Goal: Task Accomplishment & Management: Manage account settings

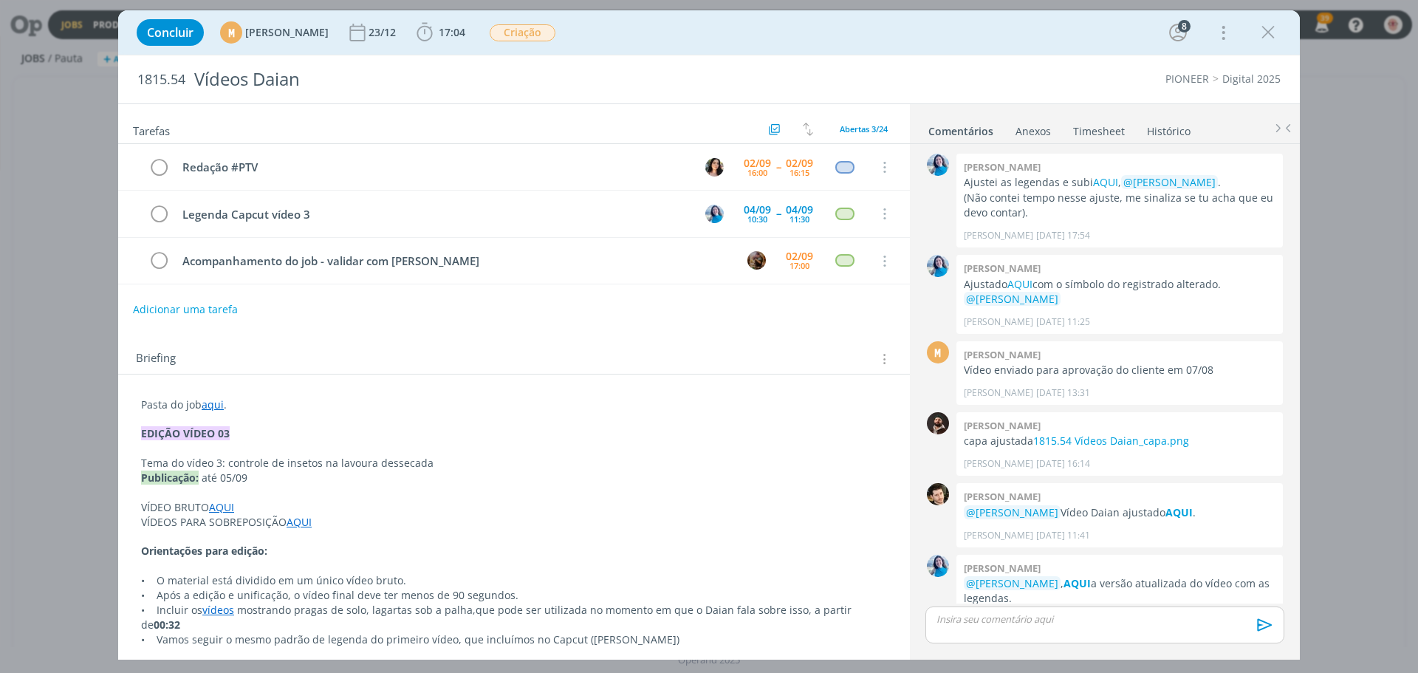
scroll to position [1209, 0]
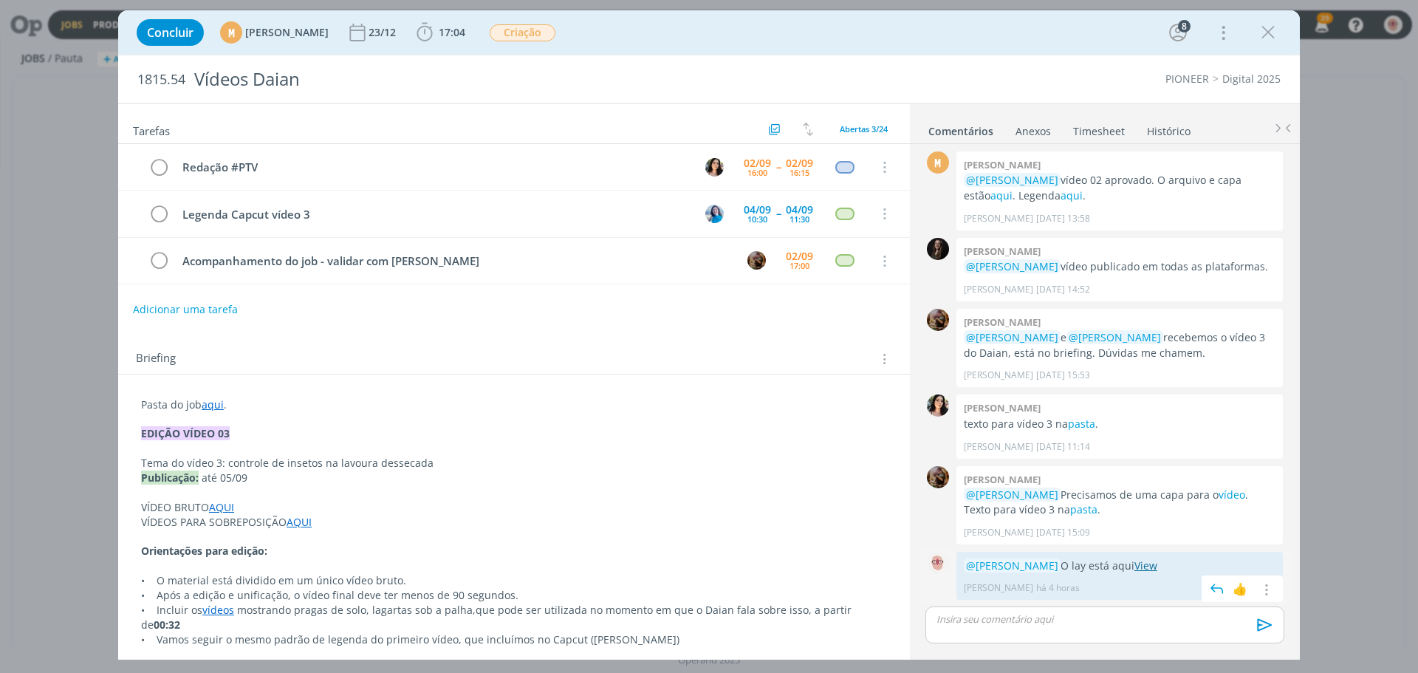
click at [1157, 569] on link "View" at bounding box center [1145, 565] width 23 height 14
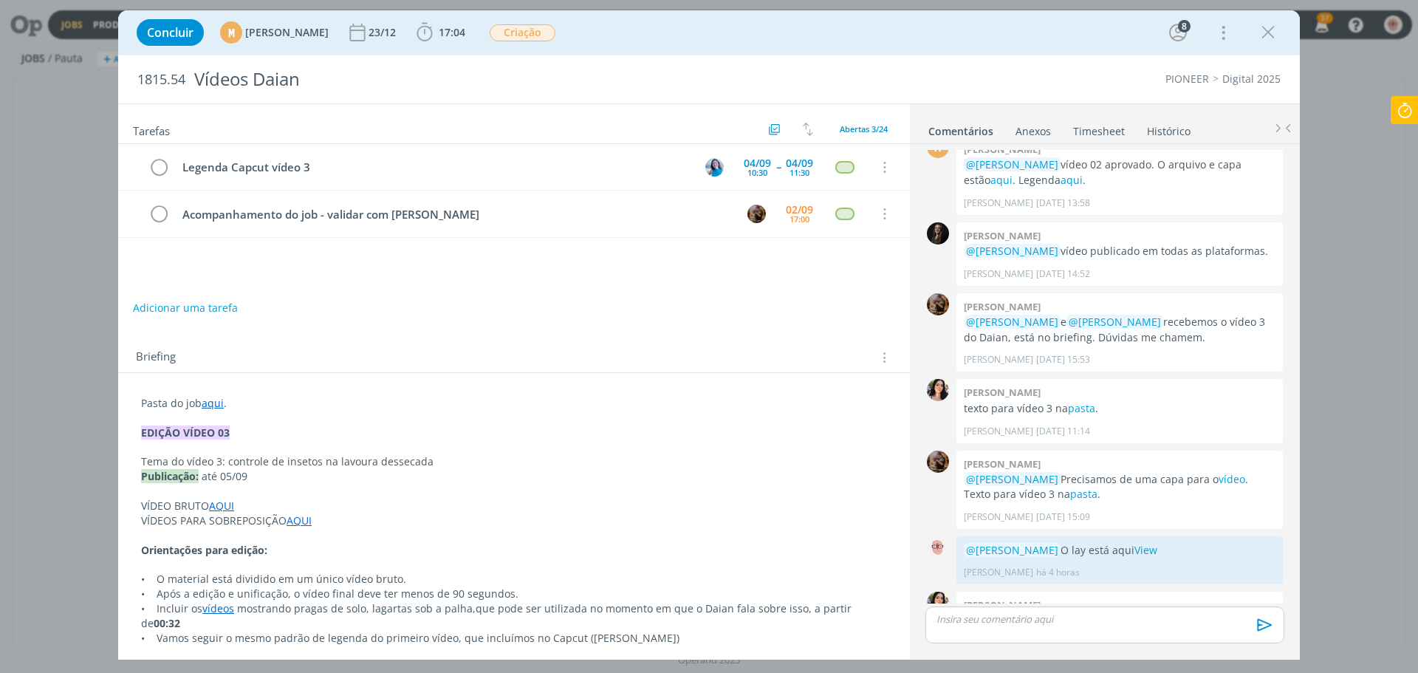
scroll to position [1280, 0]
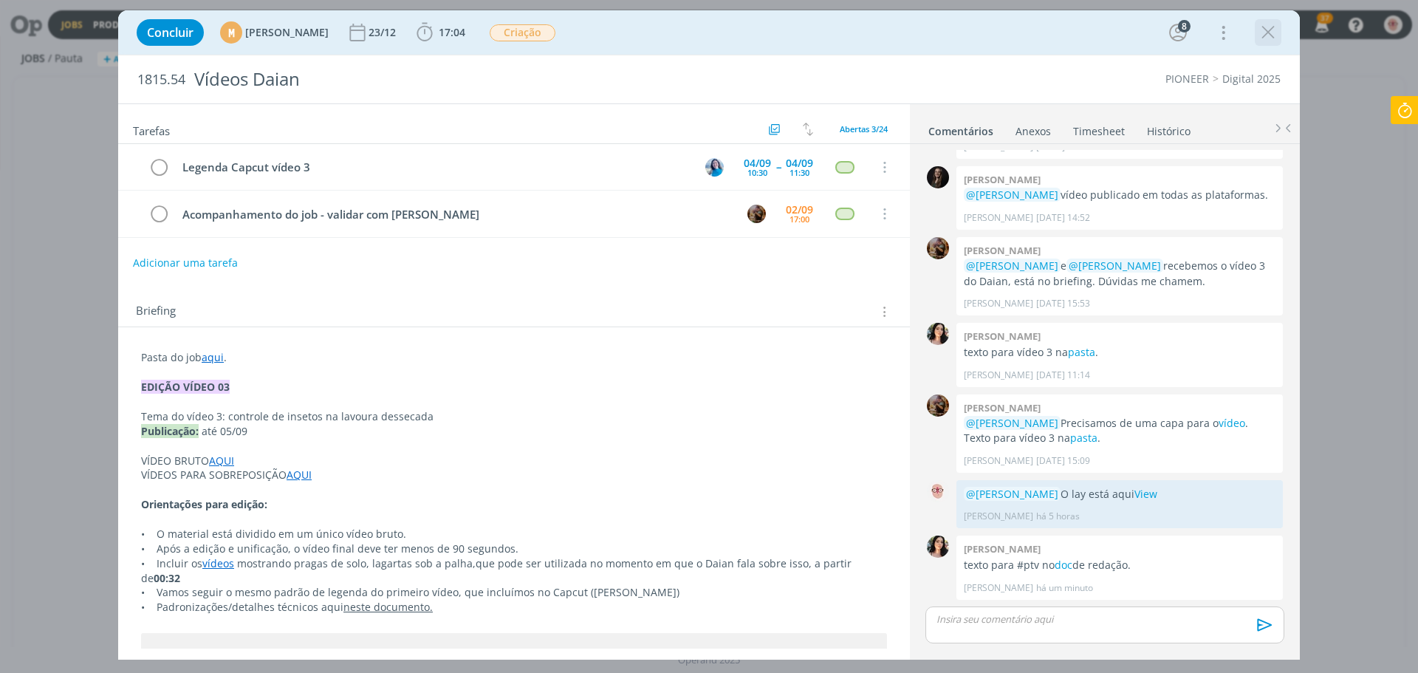
click at [1269, 30] on icon "dialog" at bounding box center [1268, 32] width 22 height 22
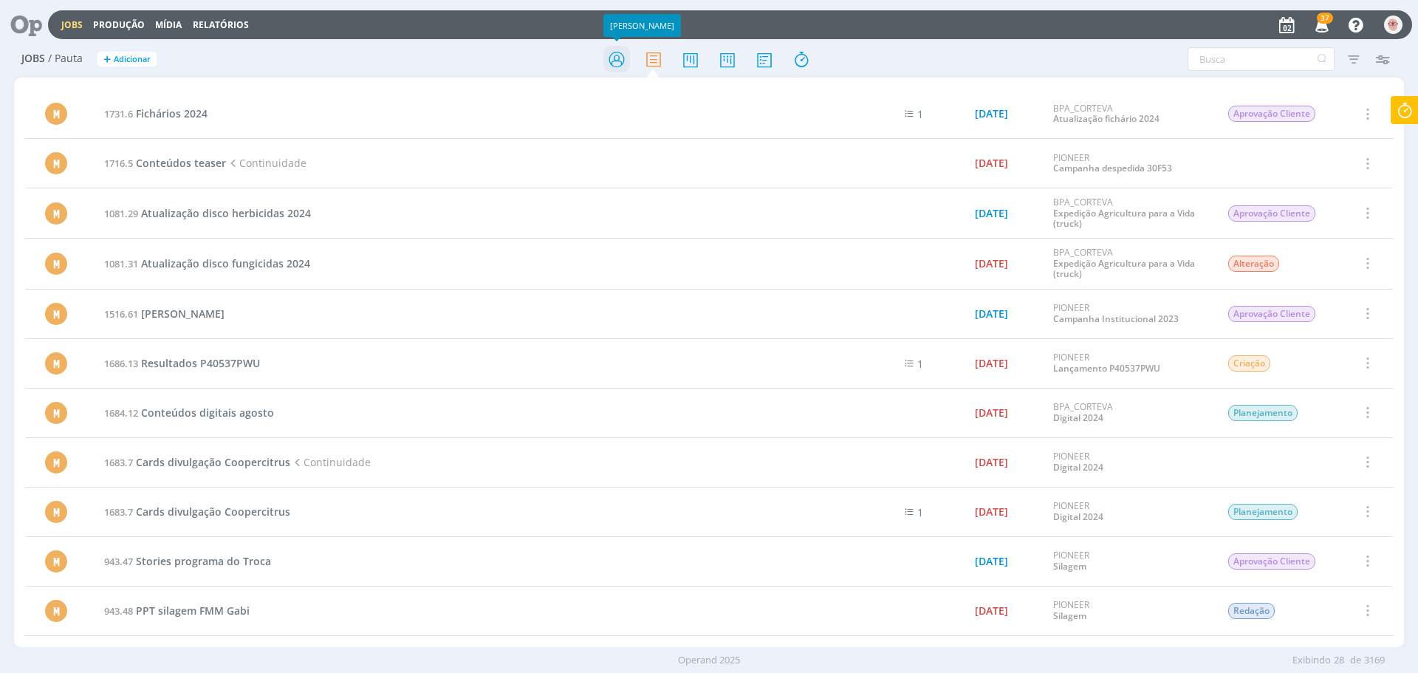
click at [612, 58] on icon at bounding box center [616, 59] width 27 height 29
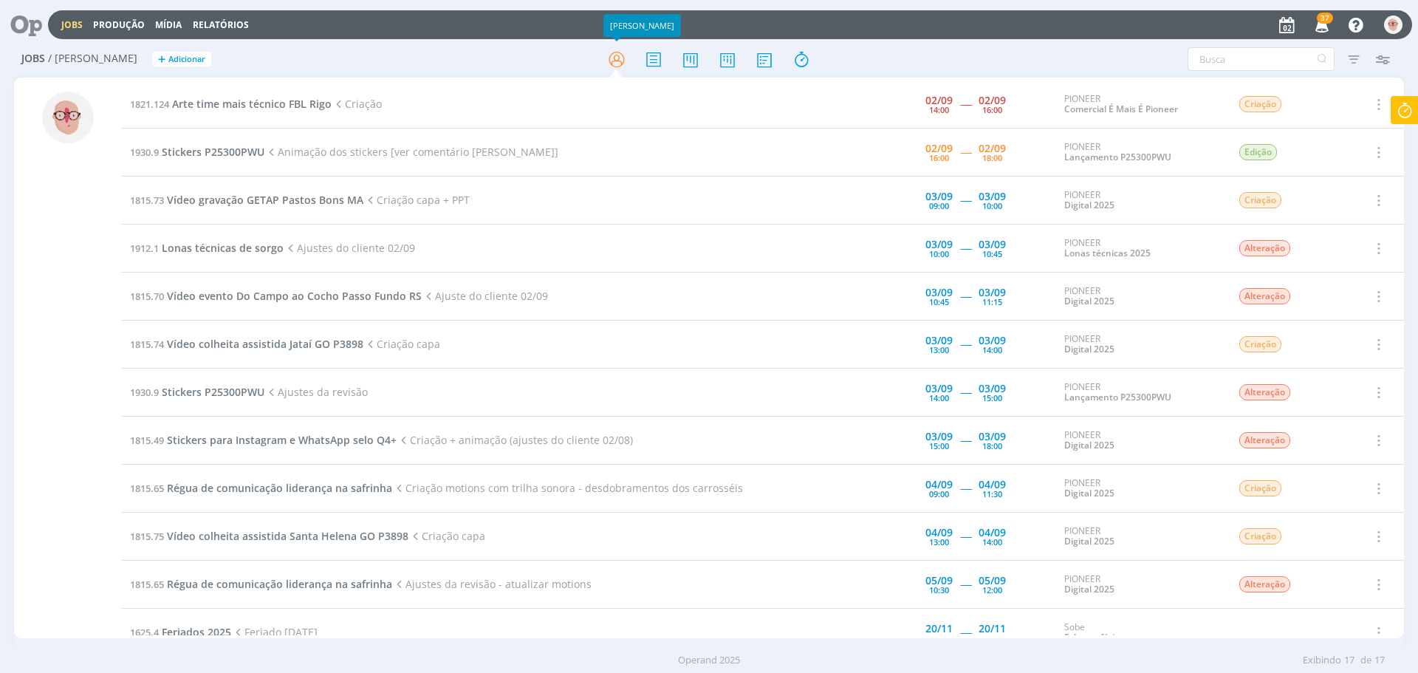
click at [1414, 115] on icon at bounding box center [1404, 110] width 27 height 29
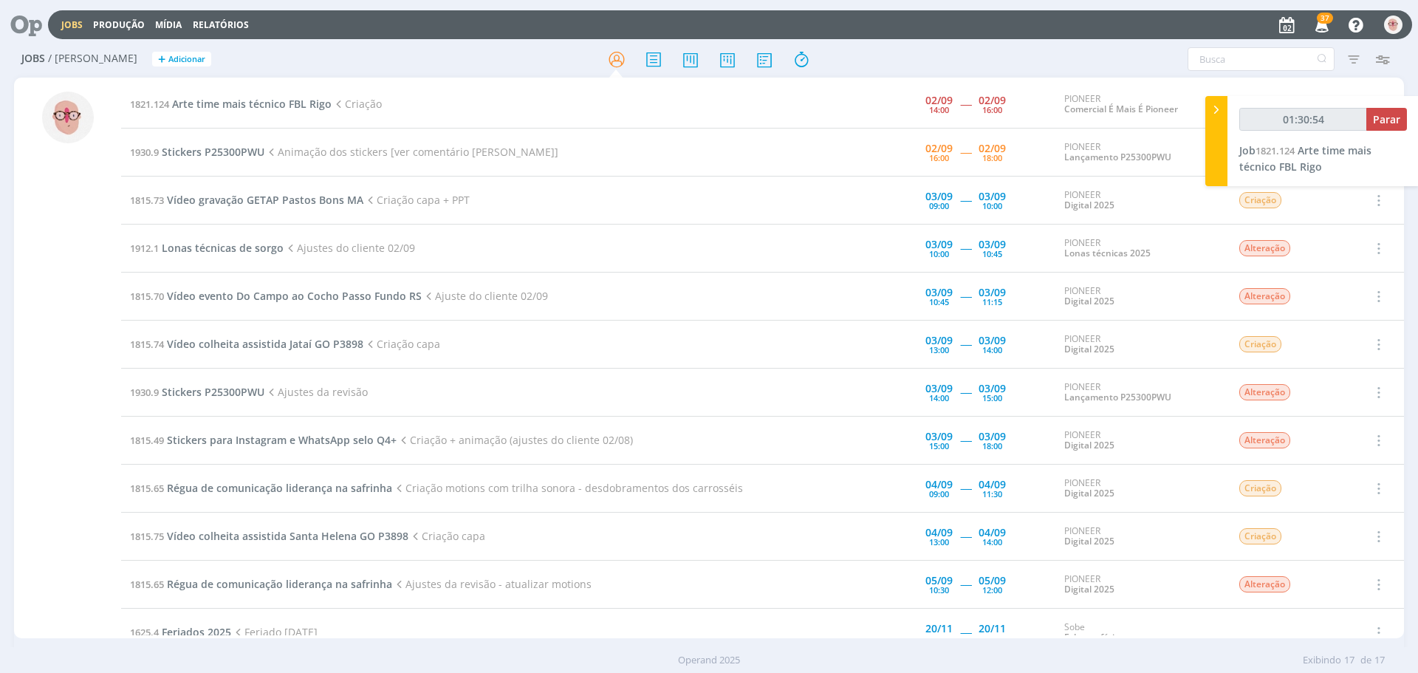
type input "01:30:55"
click at [1380, 124] on span "Parar" at bounding box center [1386, 119] width 27 height 14
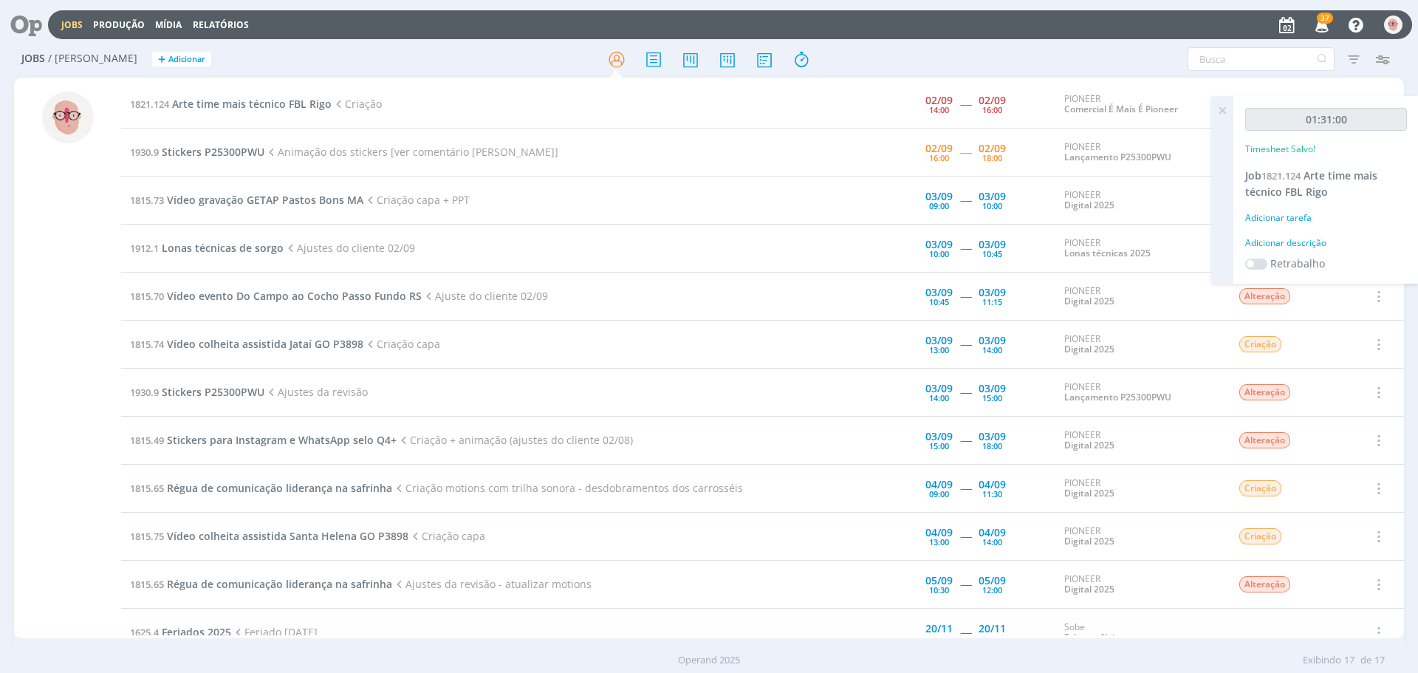
click at [1299, 244] on div "Adicionar descrição" at bounding box center [1326, 242] width 162 height 13
click at [1299, 244] on textarea at bounding box center [1326, 266] width 154 height 52
type textarea "Criação"
click at [1374, 363] on span "Salvar" at bounding box center [1381, 362] width 30 height 14
click at [278, 104] on span "Arte time mais técnico FBL [PERSON_NAME]" at bounding box center [252, 104] width 160 height 14
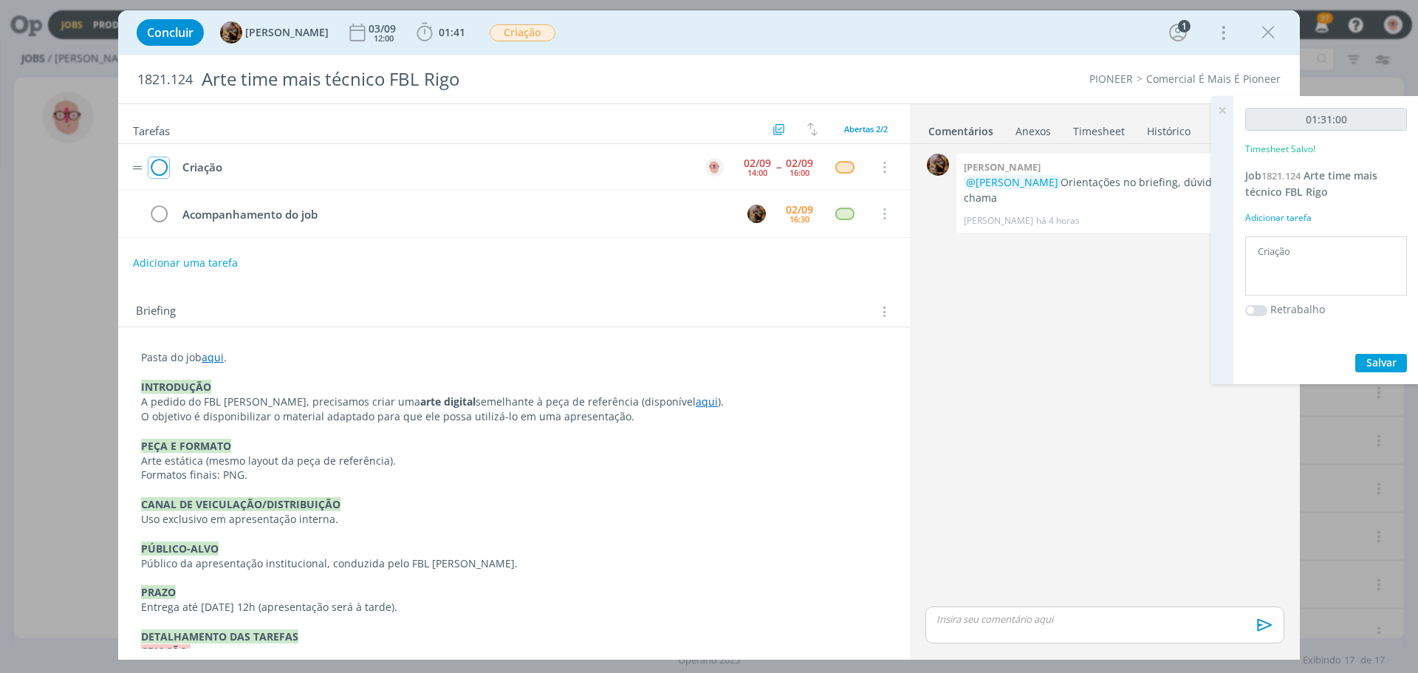
click at [162, 168] on icon "dialog" at bounding box center [158, 168] width 21 height 22
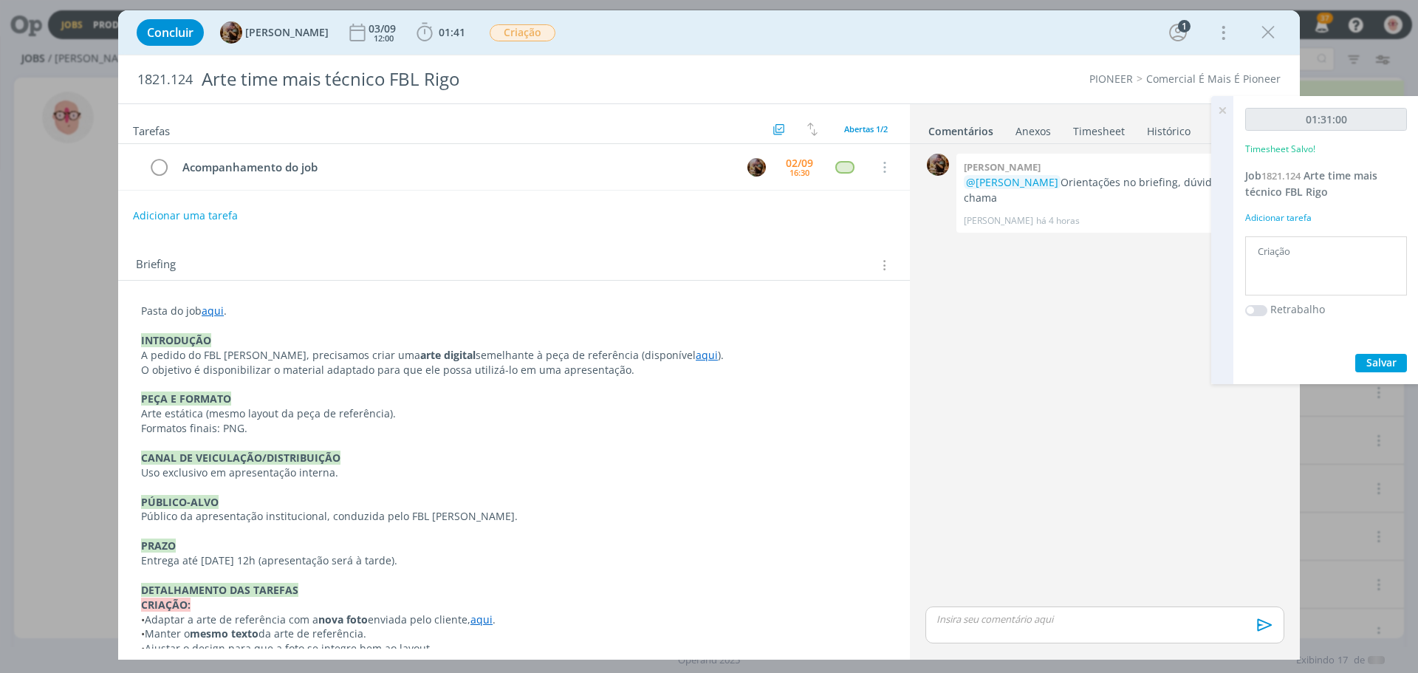
click at [1004, 622] on p "dialog" at bounding box center [1104, 618] width 335 height 13
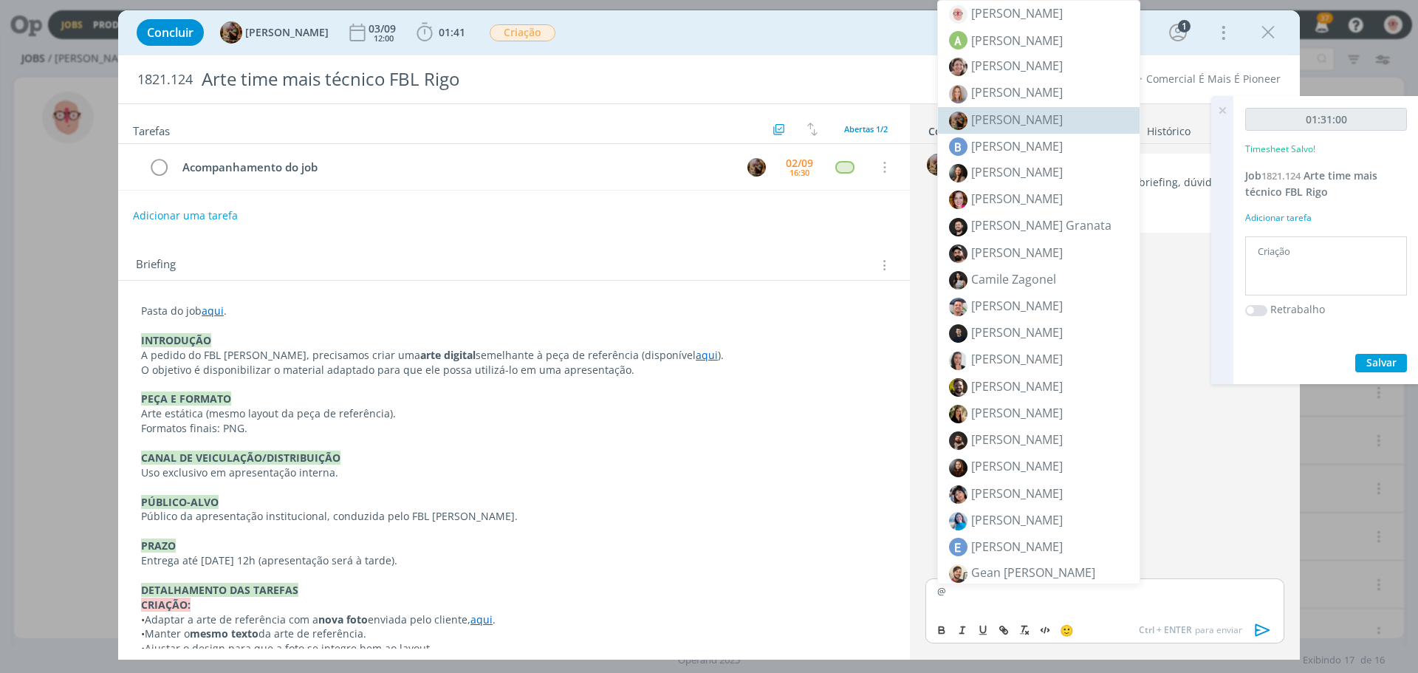
click at [1013, 124] on span "[PERSON_NAME]" at bounding box center [1017, 120] width 92 height 16
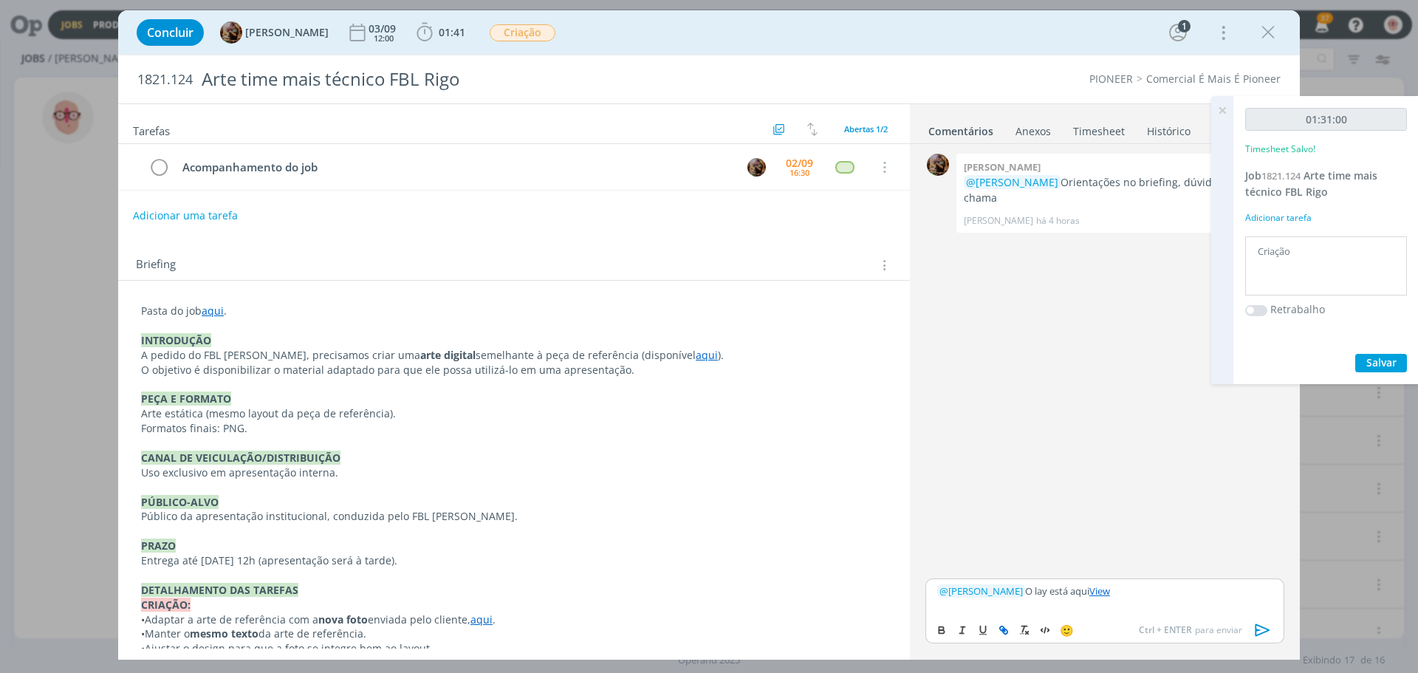
click at [1255, 632] on icon "dialog" at bounding box center [1262, 630] width 15 height 13
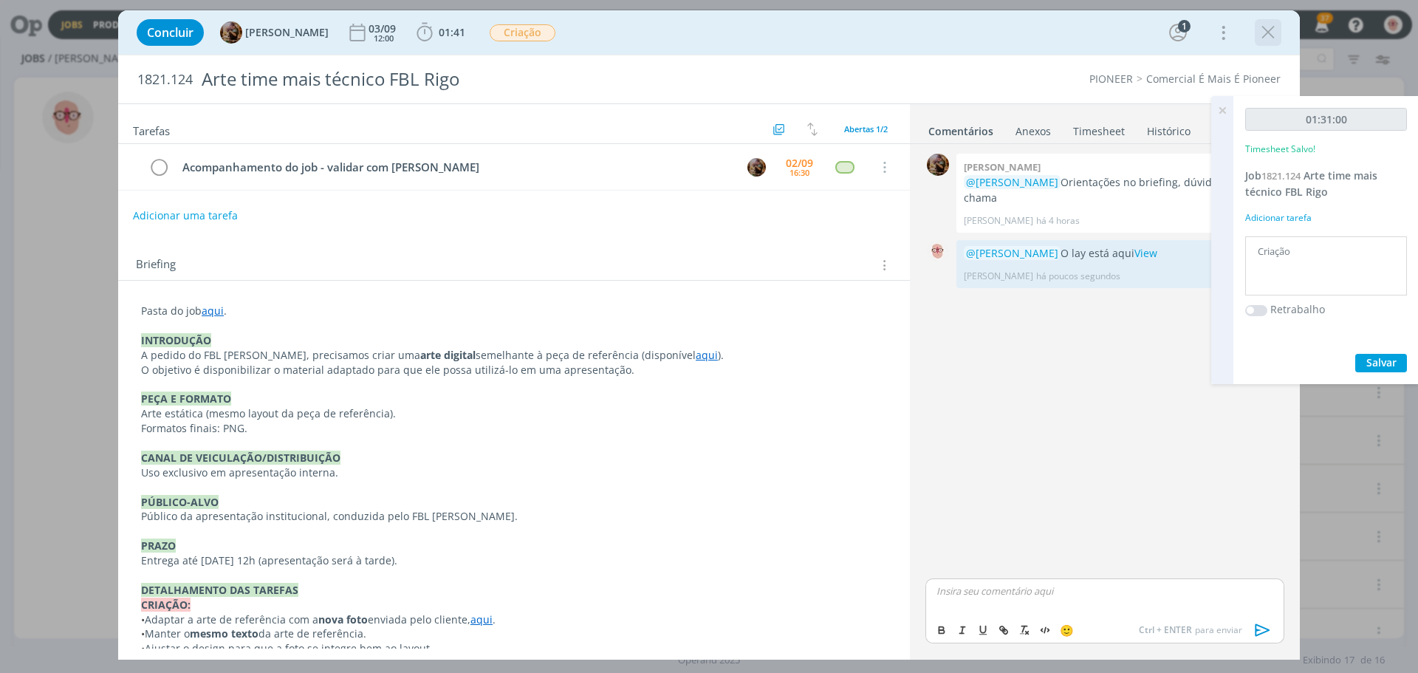
click at [1272, 32] on icon "dialog" at bounding box center [1268, 32] width 22 height 22
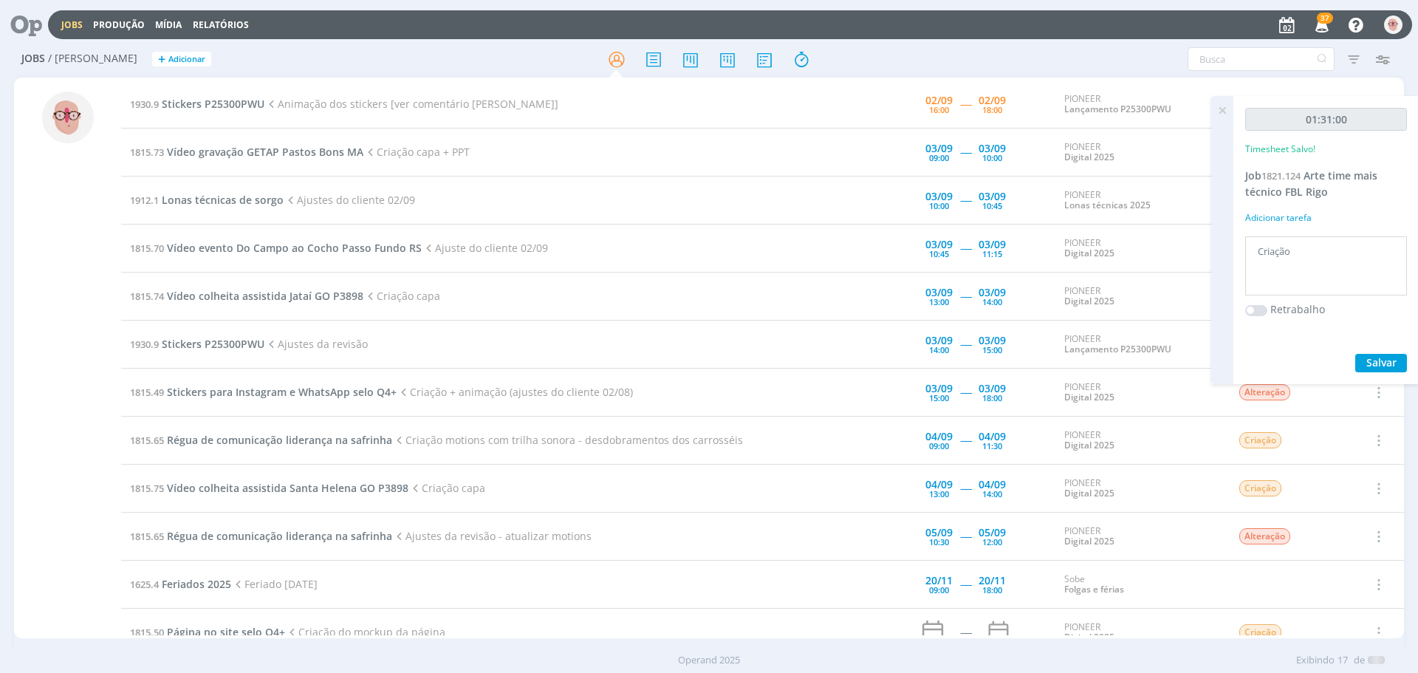
click at [1221, 114] on icon at bounding box center [1222, 110] width 27 height 29
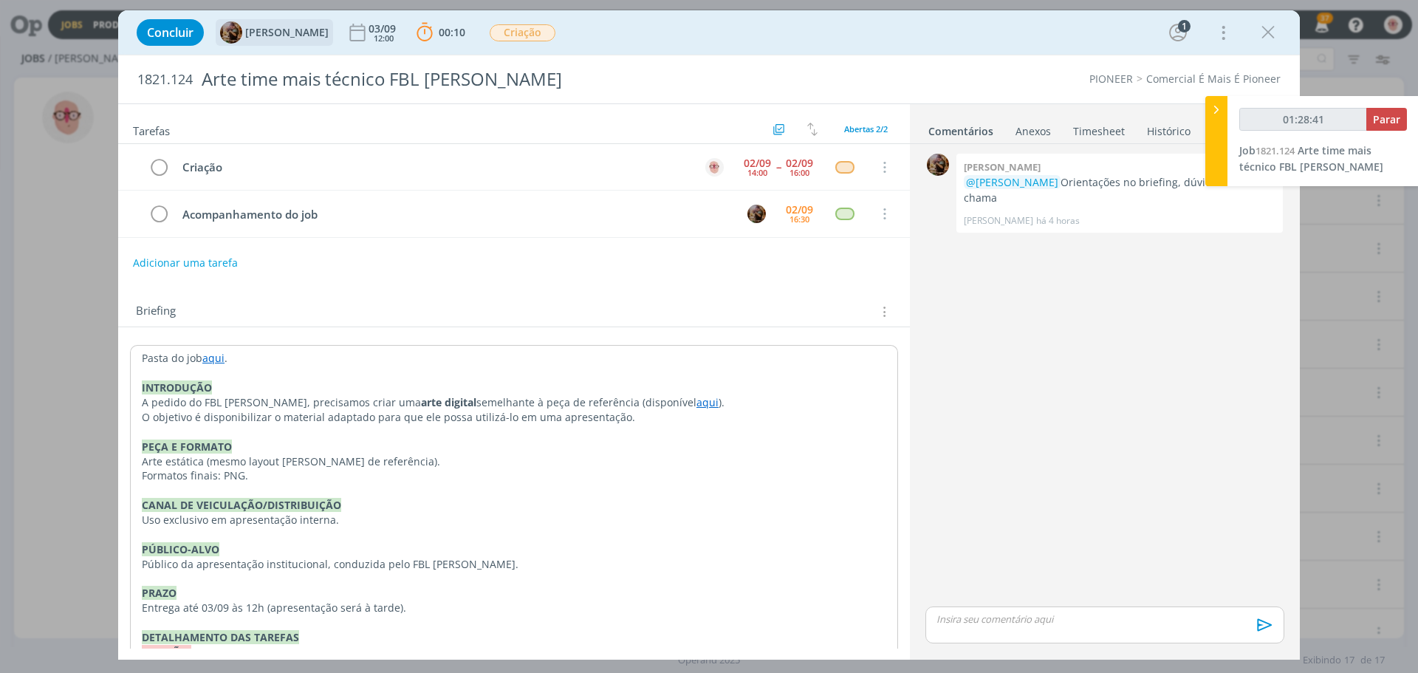
type input "01:29:41"
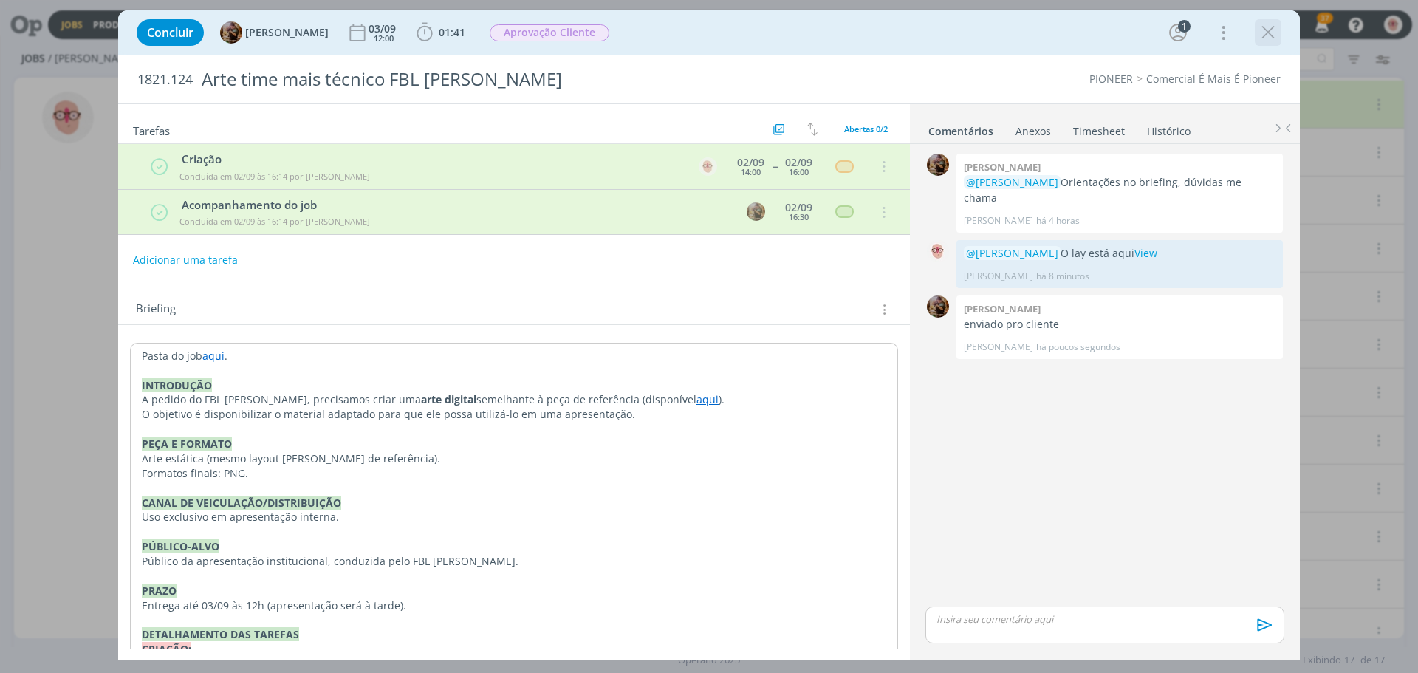
click at [1270, 33] on icon "dialog" at bounding box center [1268, 32] width 22 height 22
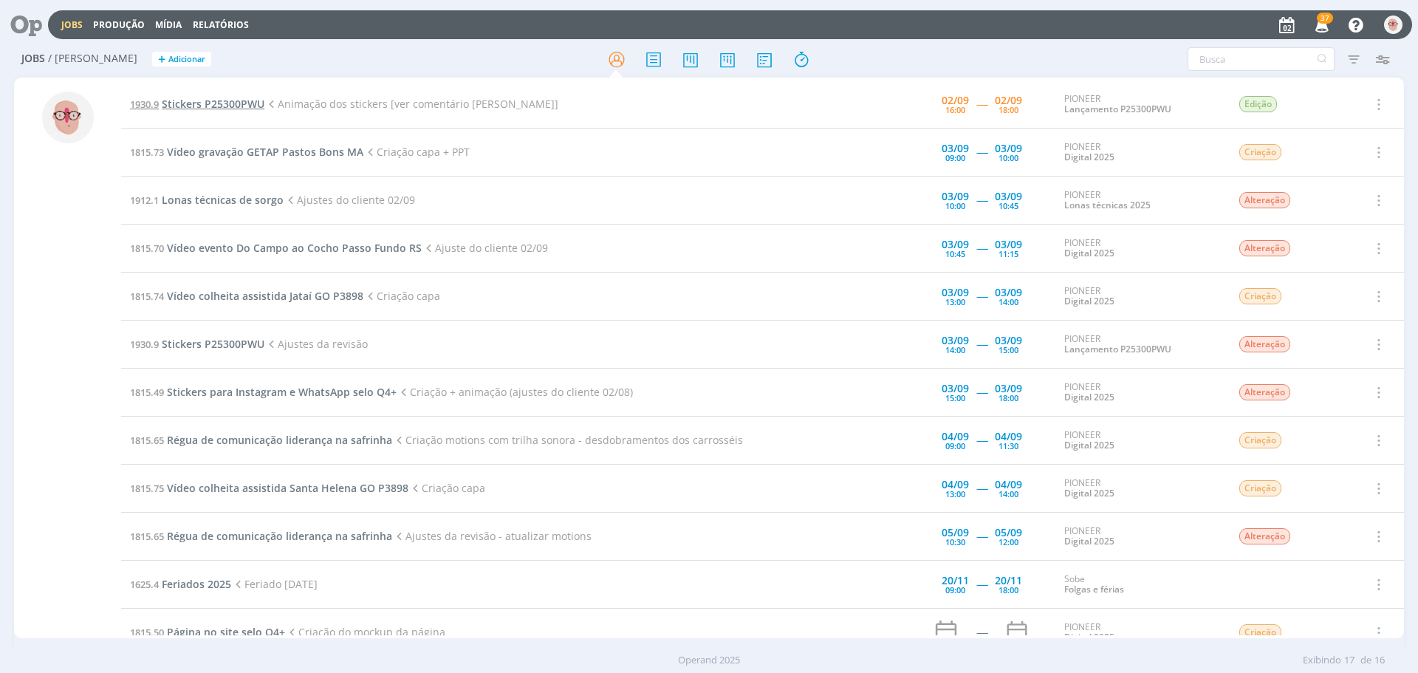
click at [193, 100] on span "Stickers P25300PWU" at bounding box center [213, 104] width 103 height 14
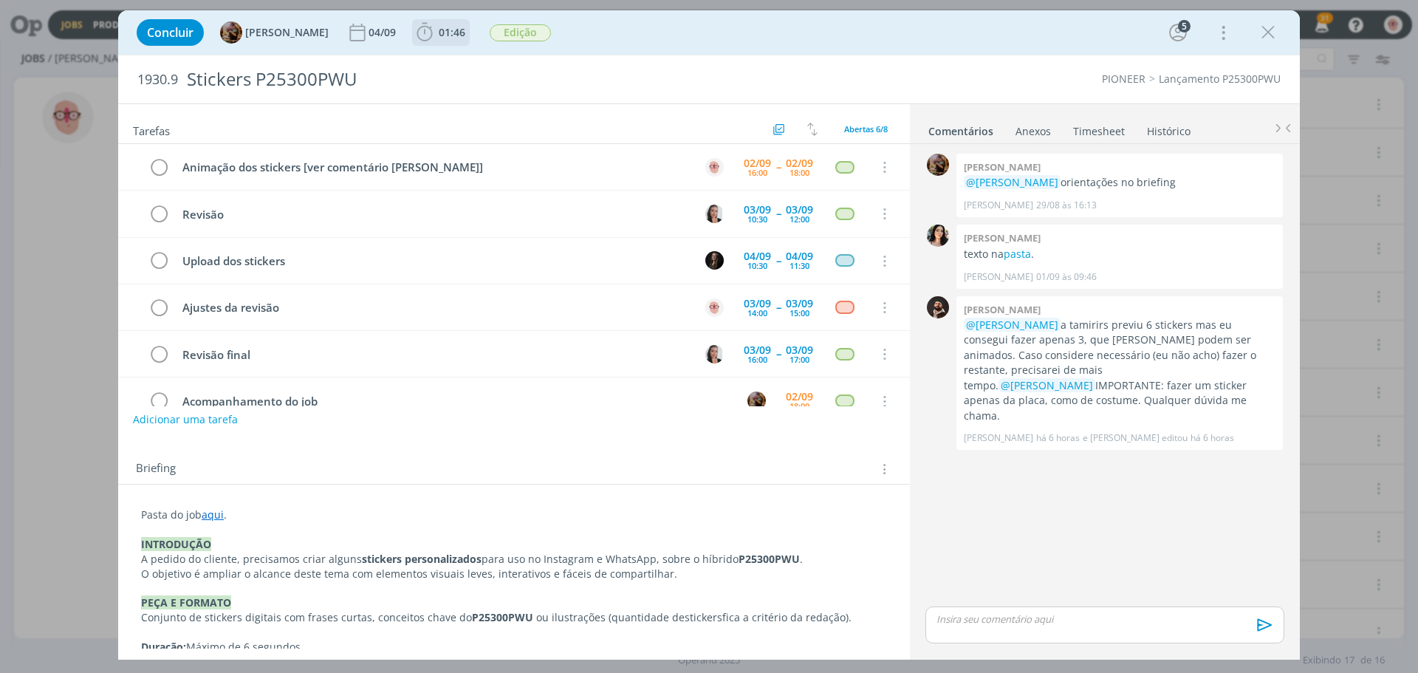
click at [431, 38] on icon "dialog" at bounding box center [424, 32] width 16 height 18
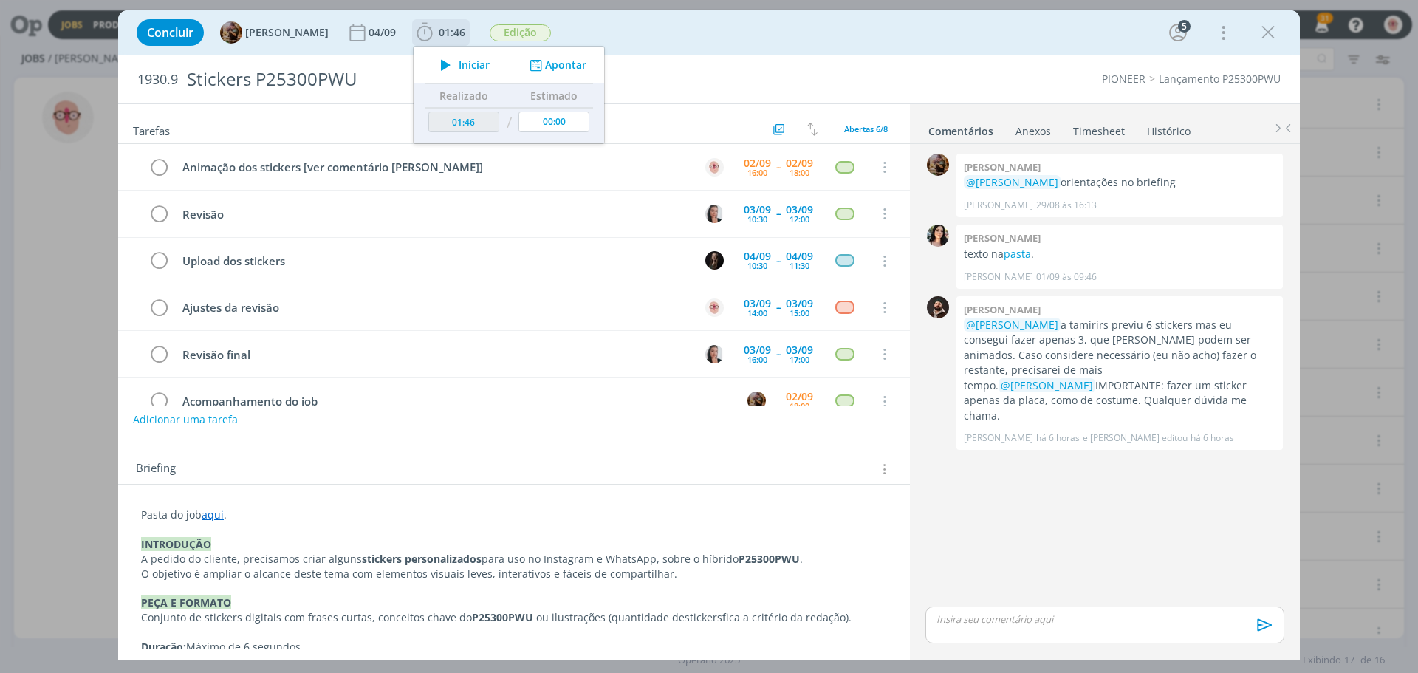
click at [453, 66] on icon "dialog" at bounding box center [446, 64] width 26 height 19
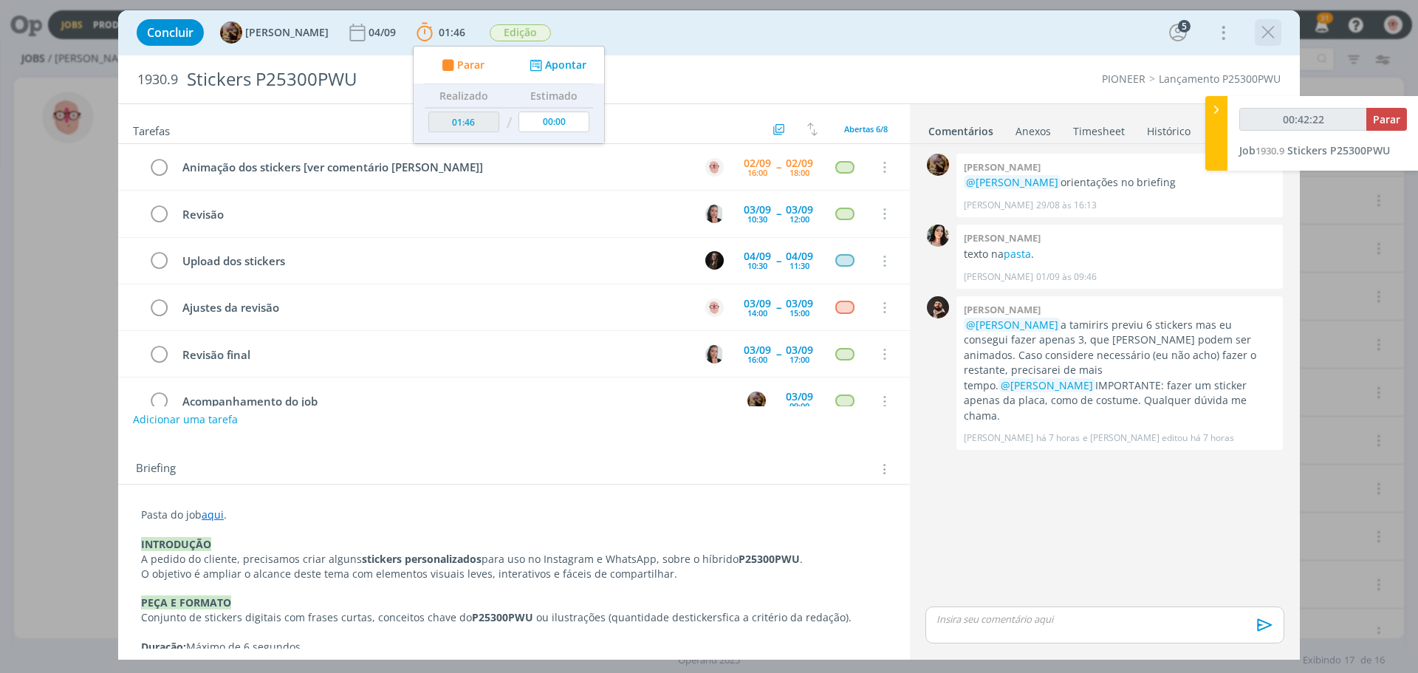
click at [1273, 29] on icon "dialog" at bounding box center [1268, 32] width 22 height 22
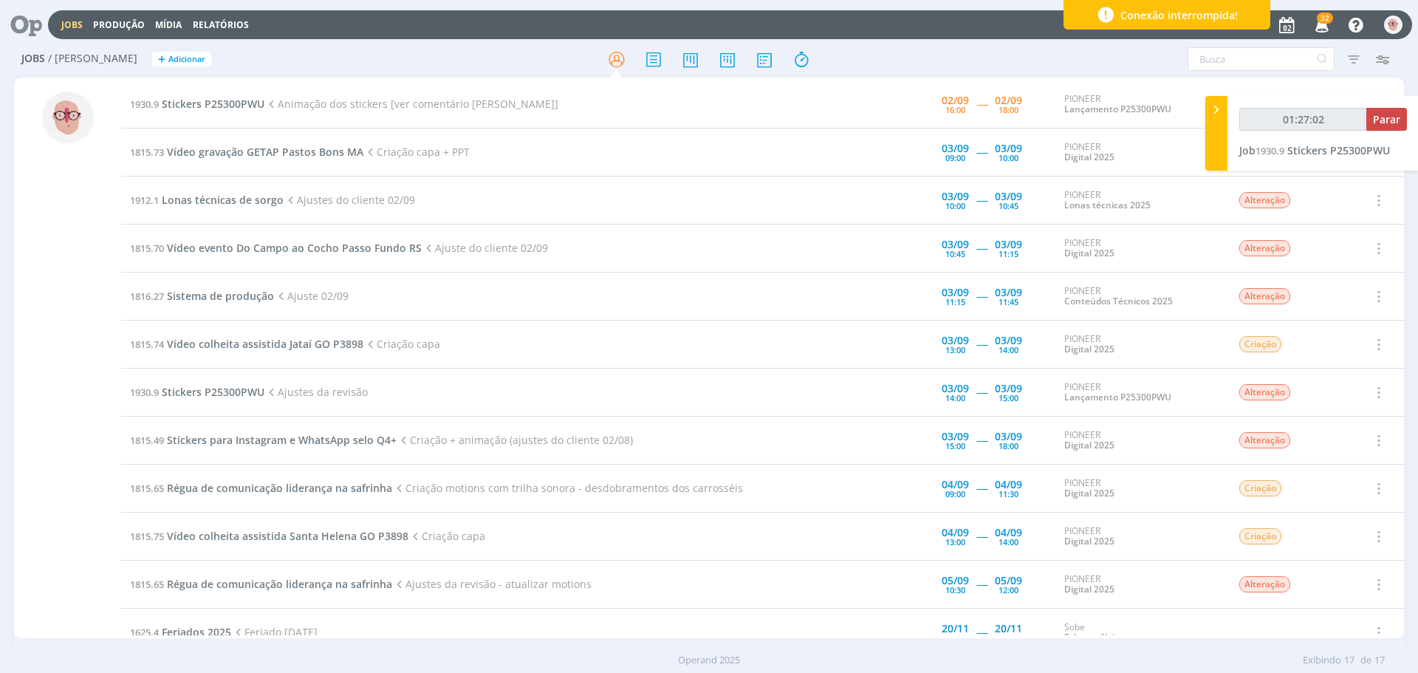
type input "01:27:03"
click at [1391, 121] on span "Parar" at bounding box center [1386, 119] width 27 height 14
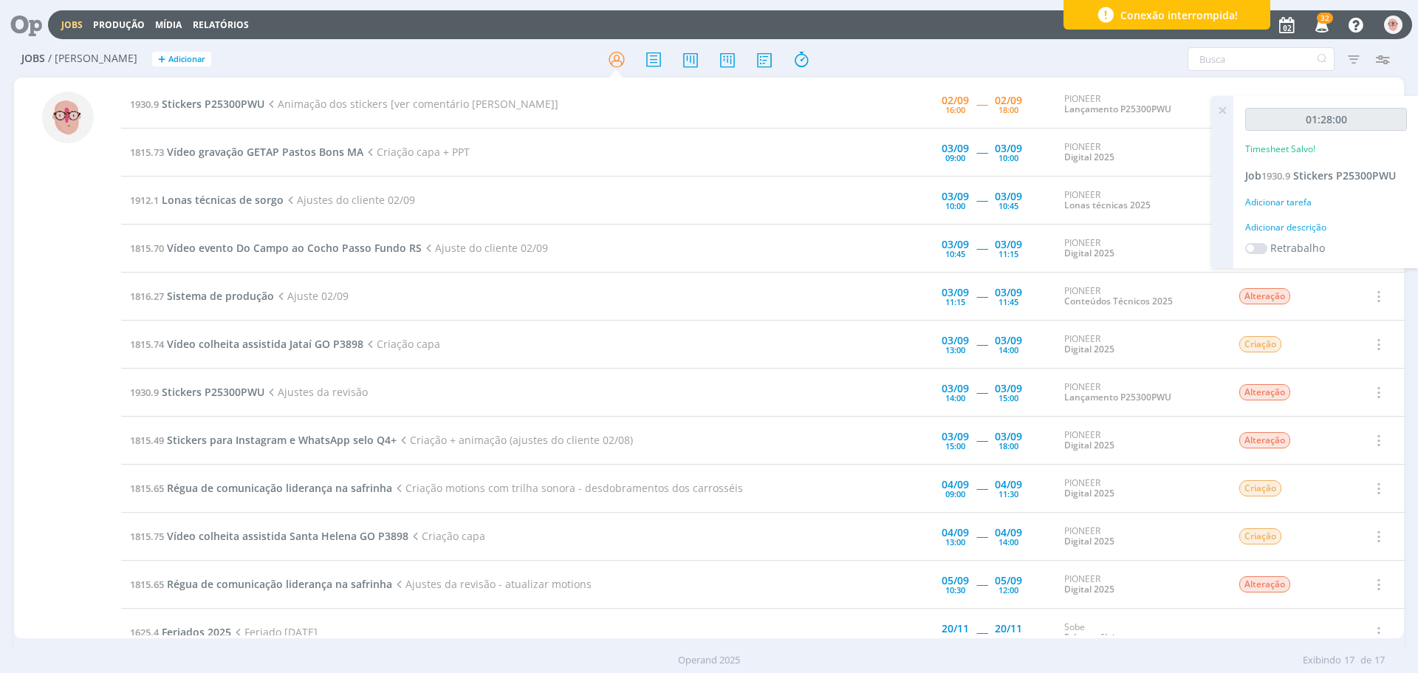
click at [1292, 228] on div "Adicionar descrição" at bounding box center [1326, 227] width 162 height 13
click at [1292, 228] on textarea at bounding box center [1326, 250] width 154 height 52
type textarea "criação"
click at [183, 102] on span "Stickers P25300PWU" at bounding box center [213, 104] width 103 height 14
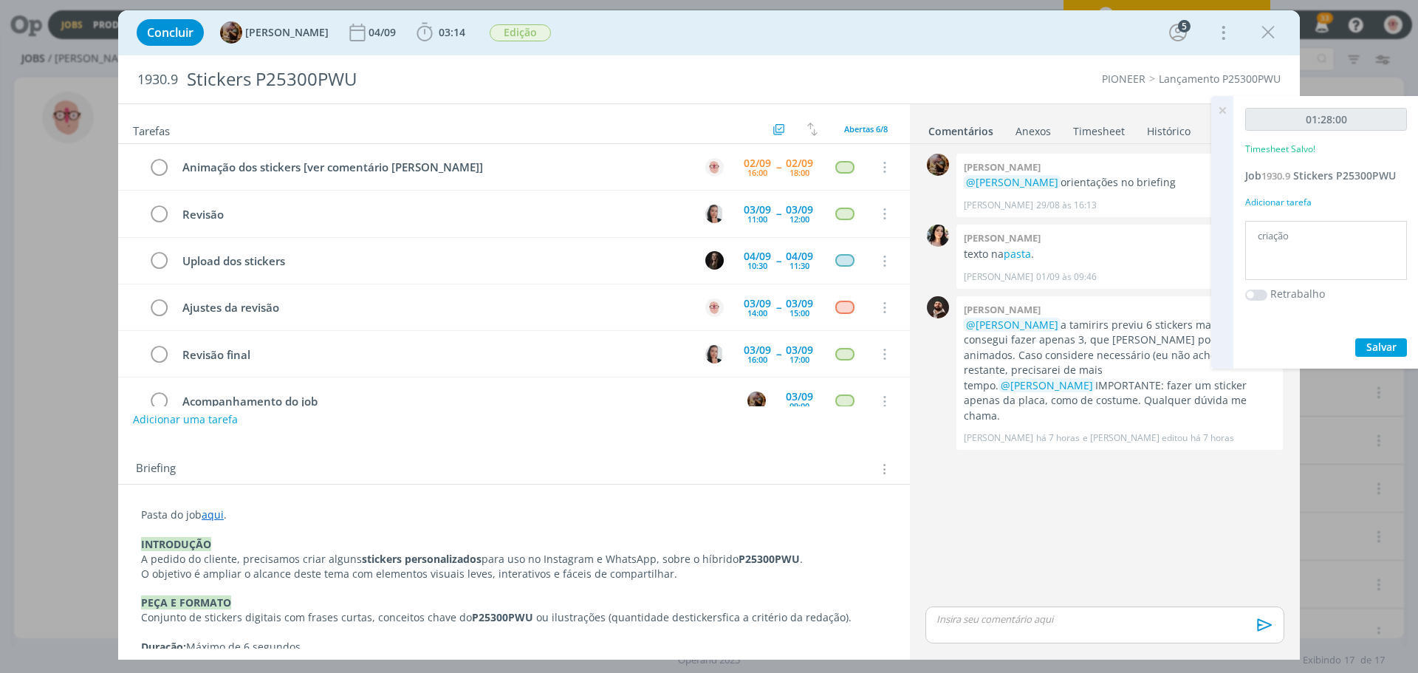
click at [1225, 114] on icon at bounding box center [1222, 110] width 27 height 29
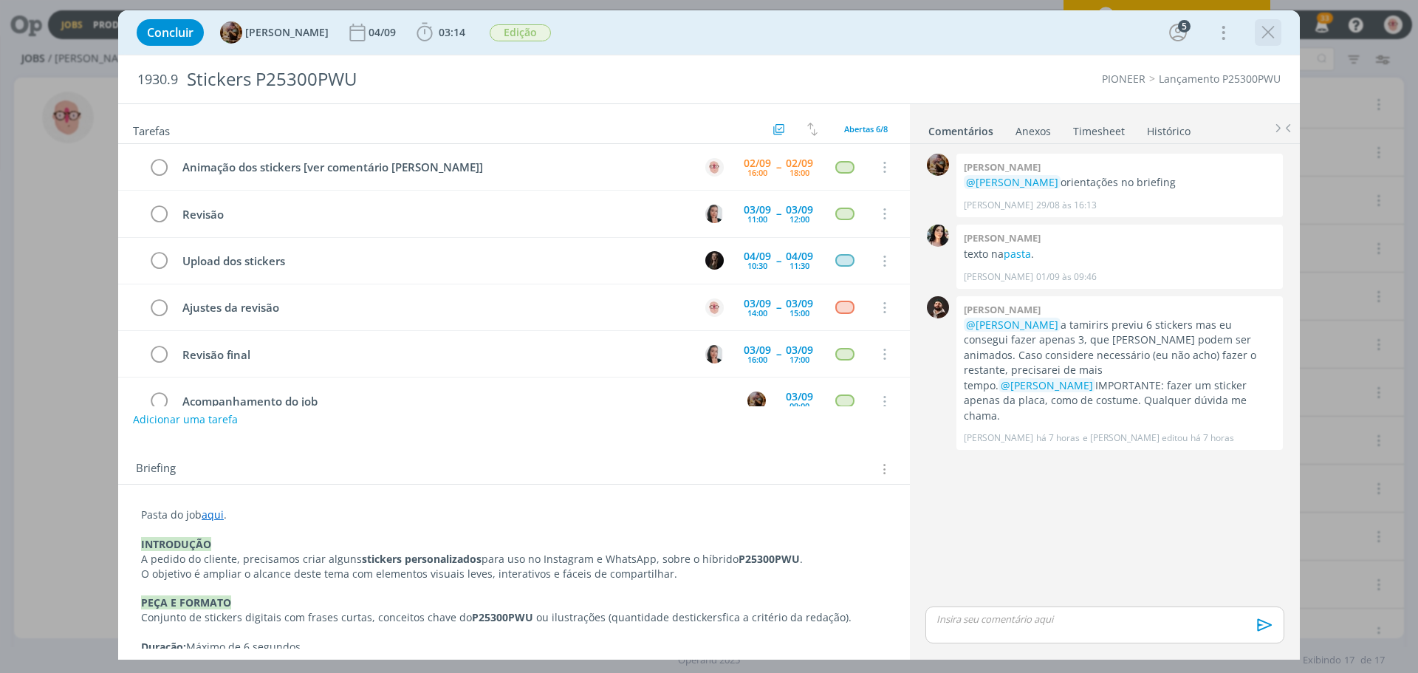
click at [1277, 27] on icon "dialog" at bounding box center [1268, 32] width 22 height 22
